Goal: Task Accomplishment & Management: Use online tool/utility

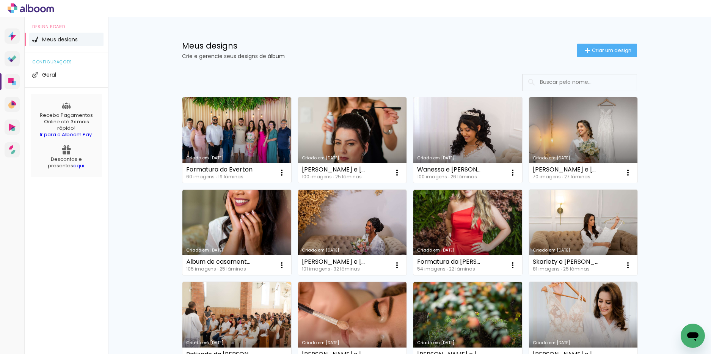
click at [196, 202] on link "Criado em [DATE]" at bounding box center [236, 233] width 109 height 86
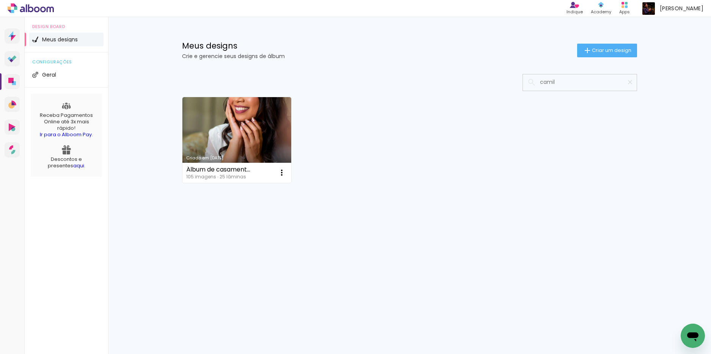
type input "camila"
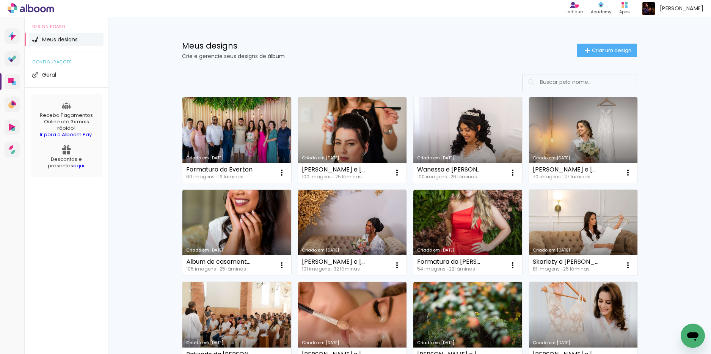
scroll to position [76, 0]
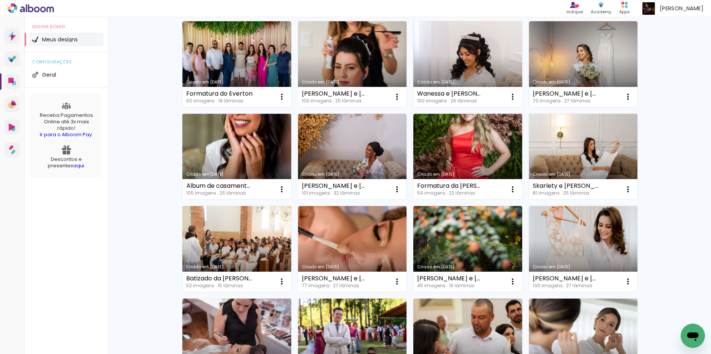
click at [232, 151] on link "Criado em [DATE]" at bounding box center [236, 157] width 109 height 86
